Goal: Navigation & Orientation: Understand site structure

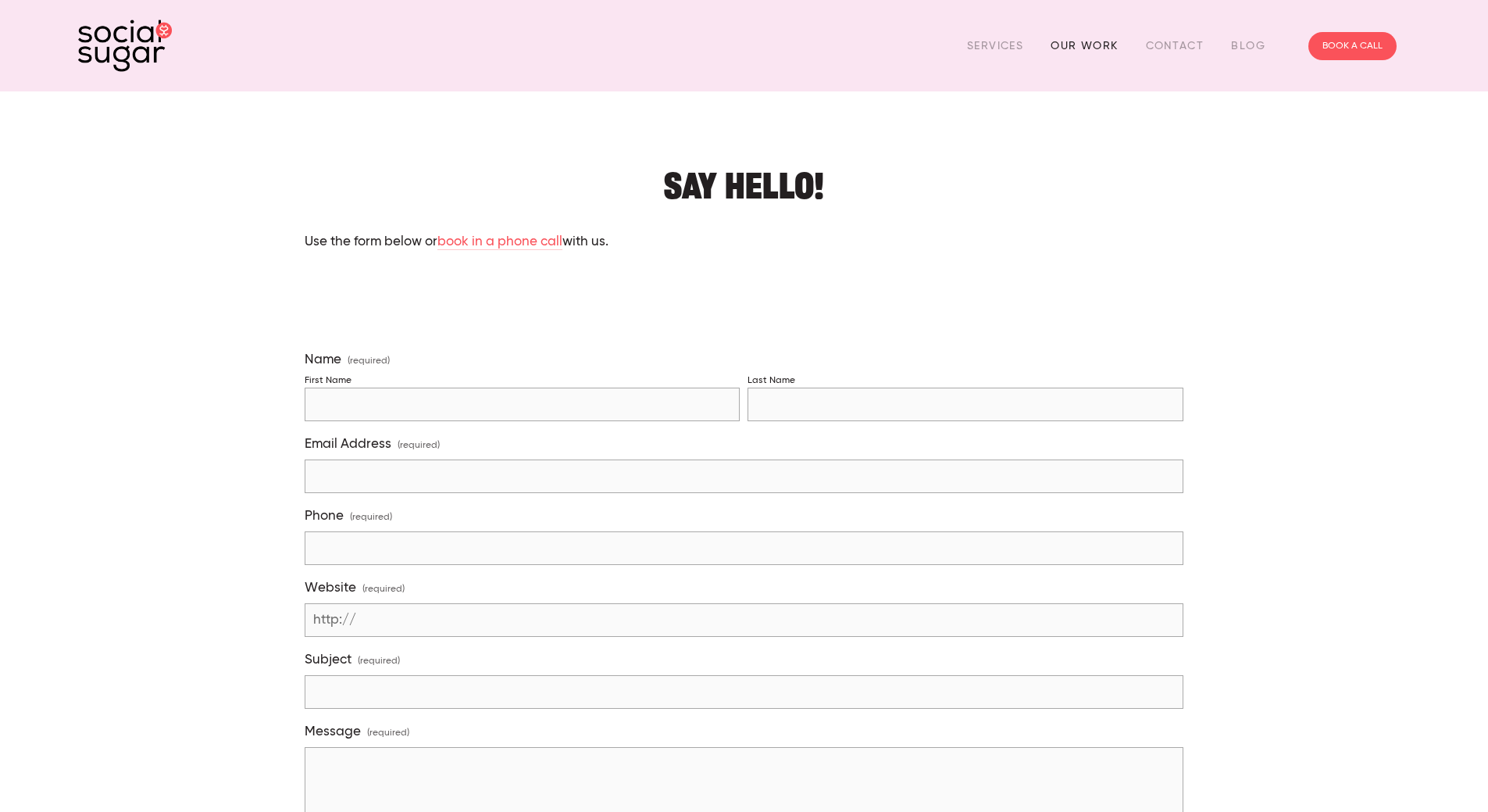
click at [1098, 43] on link "Our Work" at bounding box center [1084, 45] width 67 height 24
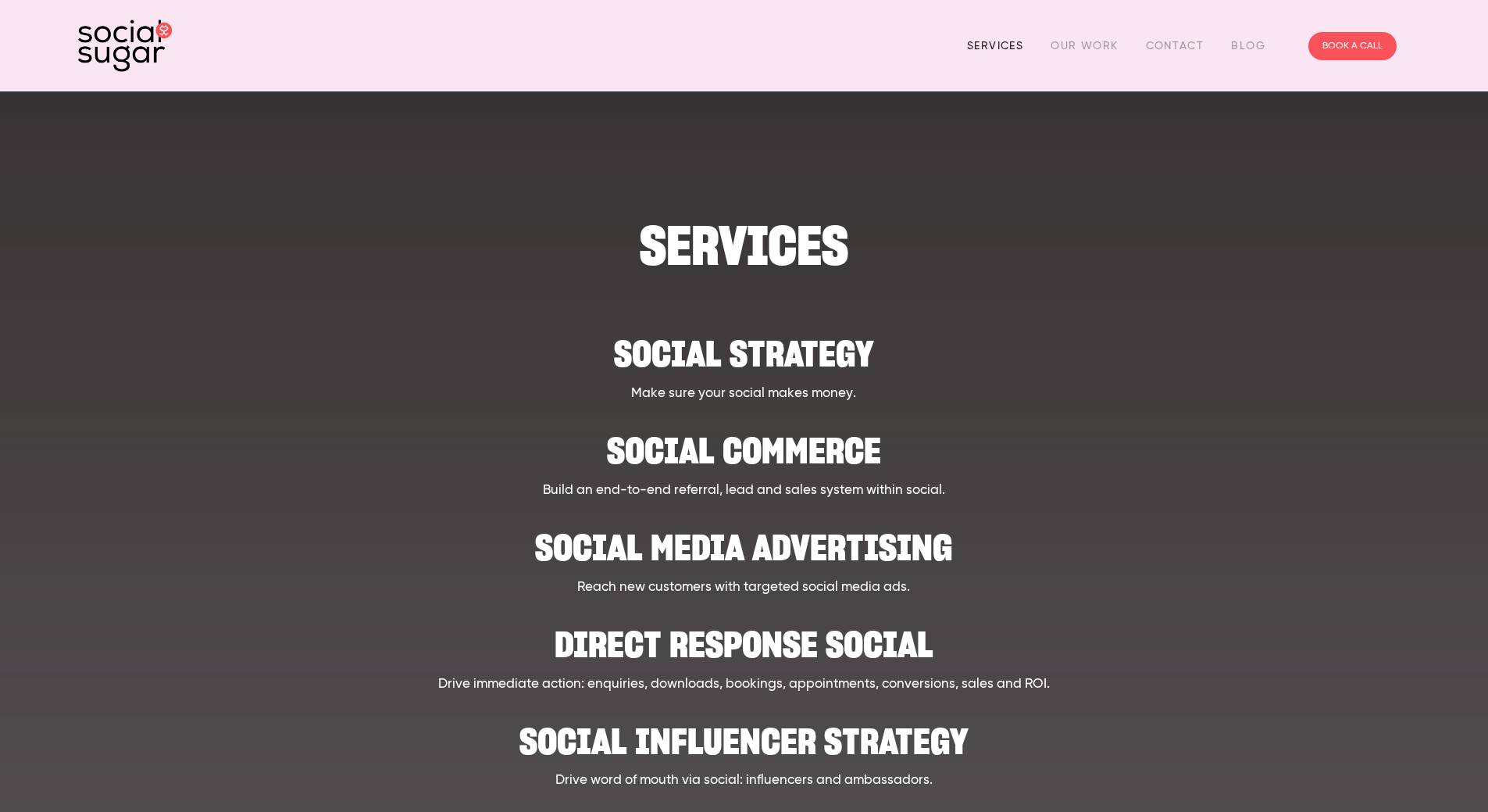
click at [993, 41] on link "Services" at bounding box center [995, 45] width 56 height 24
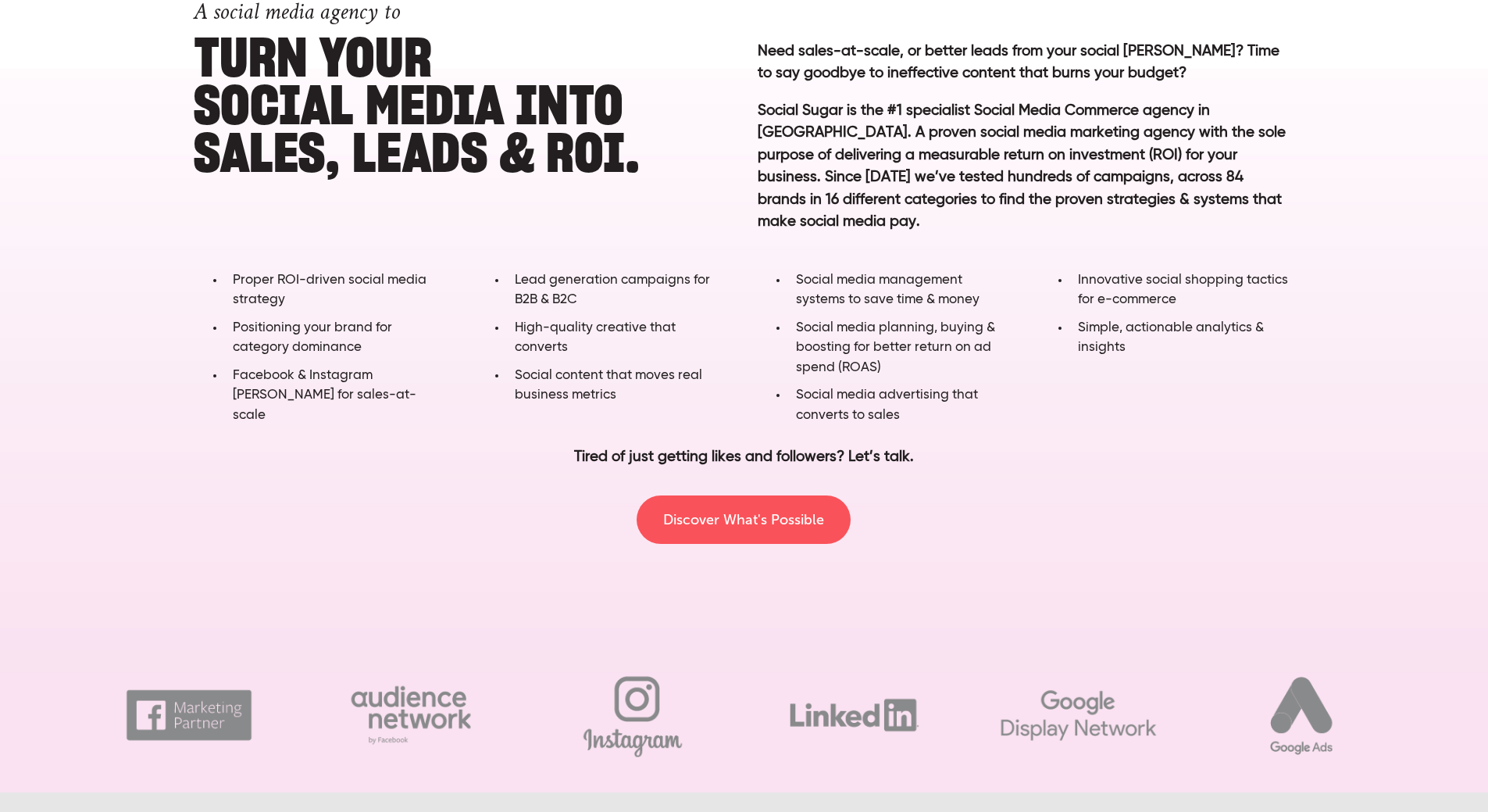
scroll to position [860, 0]
